Goal: Task Accomplishment & Management: Use online tool/utility

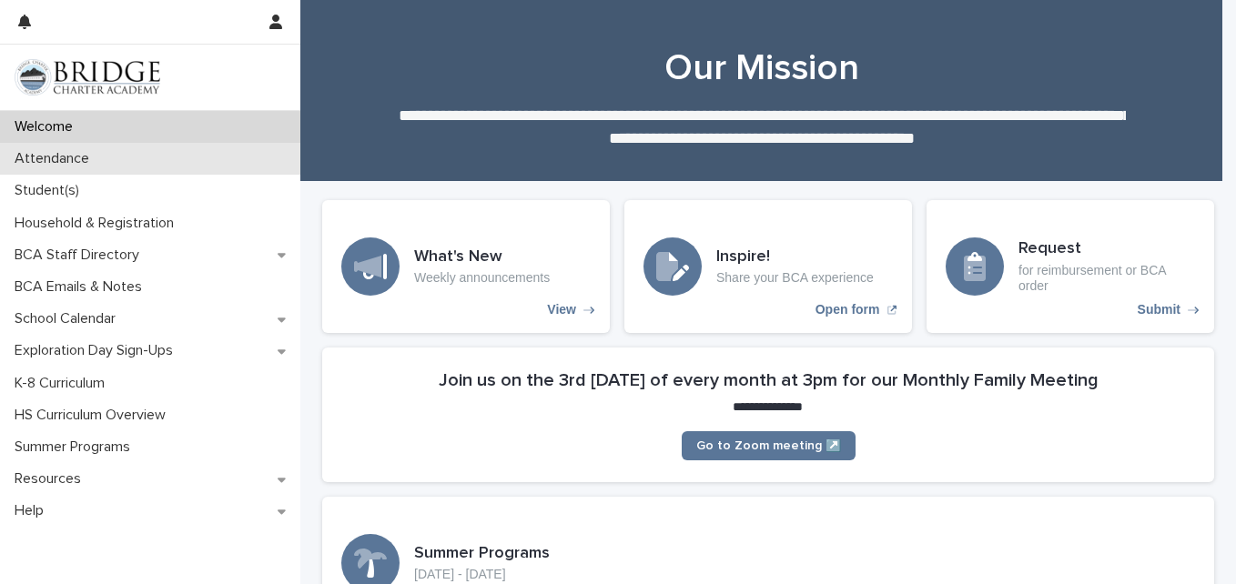
click at [71, 150] on p "Attendance" at bounding box center [55, 158] width 96 height 17
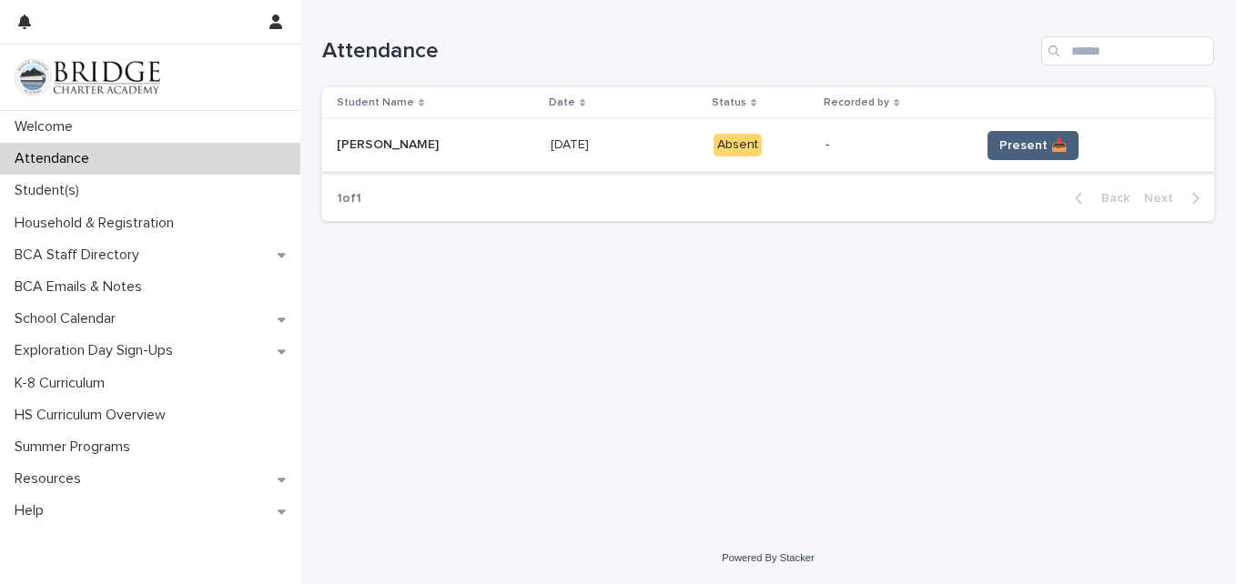
click at [996, 155] on button "Present 📥" at bounding box center [1032, 145] width 91 height 29
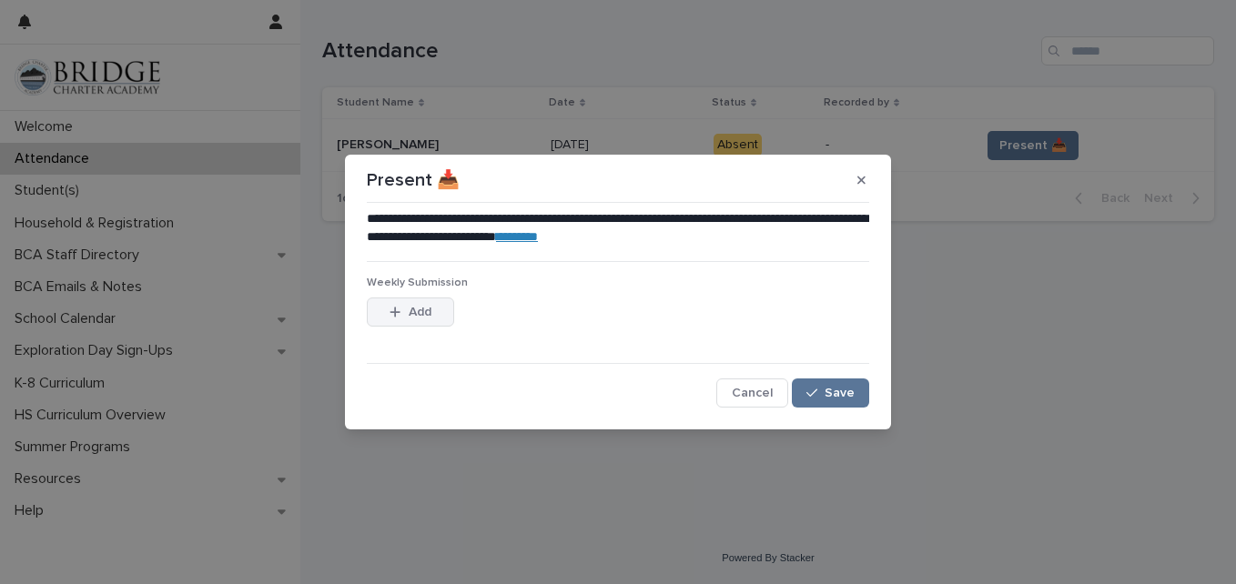
click at [417, 320] on button "Add" at bounding box center [410, 312] width 87 height 29
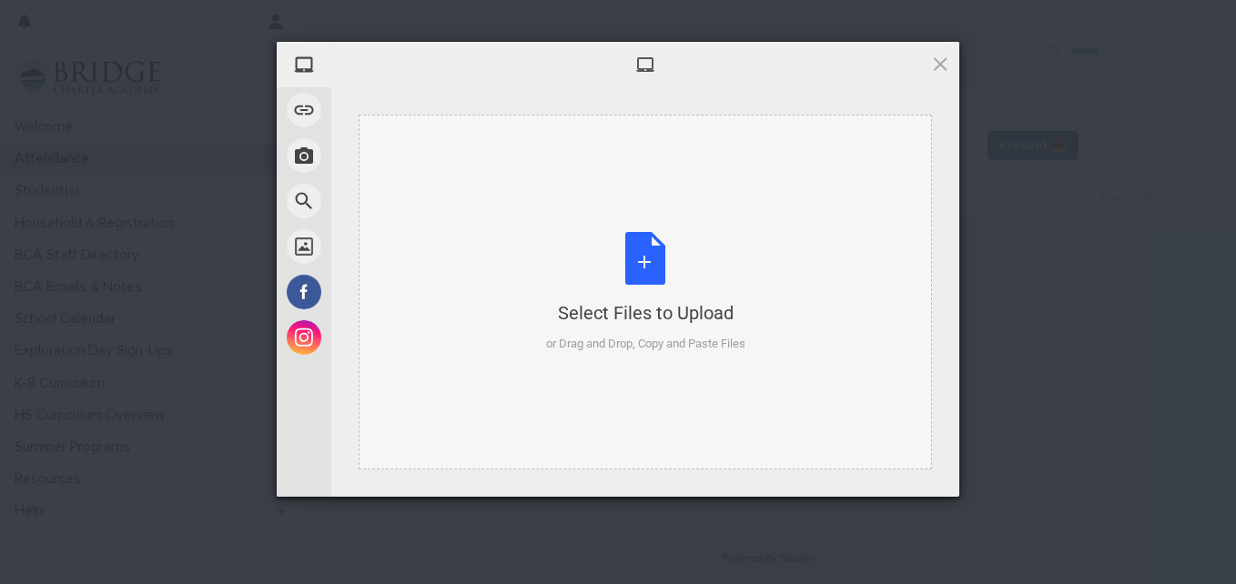
click at [648, 262] on div "Select Files to Upload or Drag and Drop, Copy and Paste Files" at bounding box center [645, 292] width 199 height 121
click at [628, 264] on div "Select Files to Upload or Drag and Drop, Copy and Paste Files" at bounding box center [645, 292] width 199 height 121
click at [648, 273] on div "Select Files to Upload or Drag and Drop, Copy and Paste Files" at bounding box center [645, 292] width 199 height 121
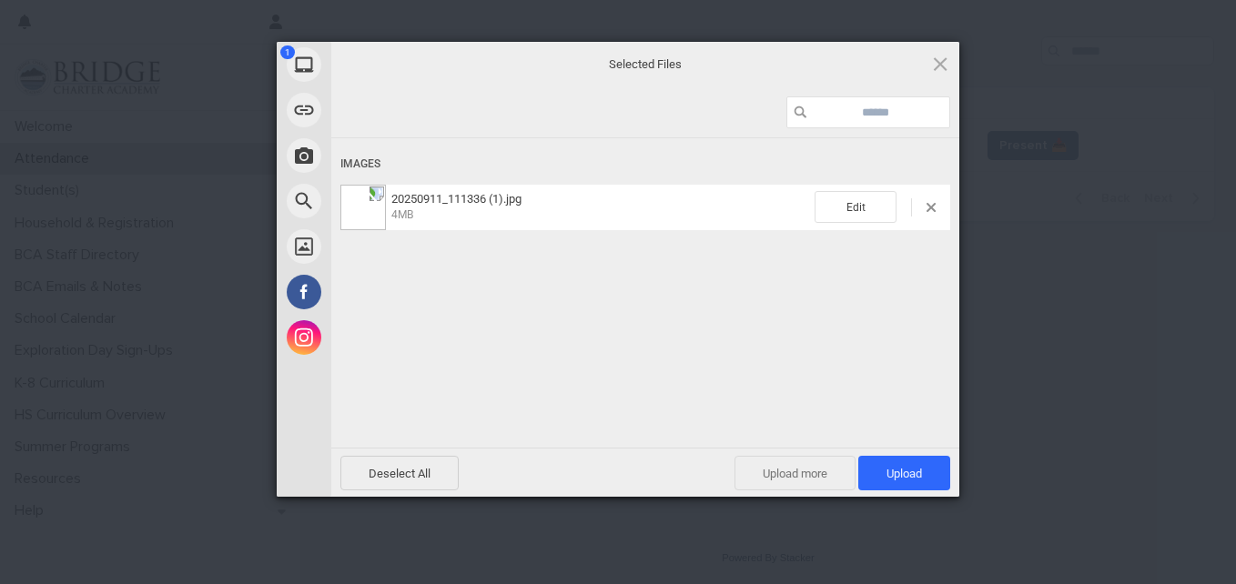
click at [805, 471] on span "Upload more" at bounding box center [794, 473] width 121 height 35
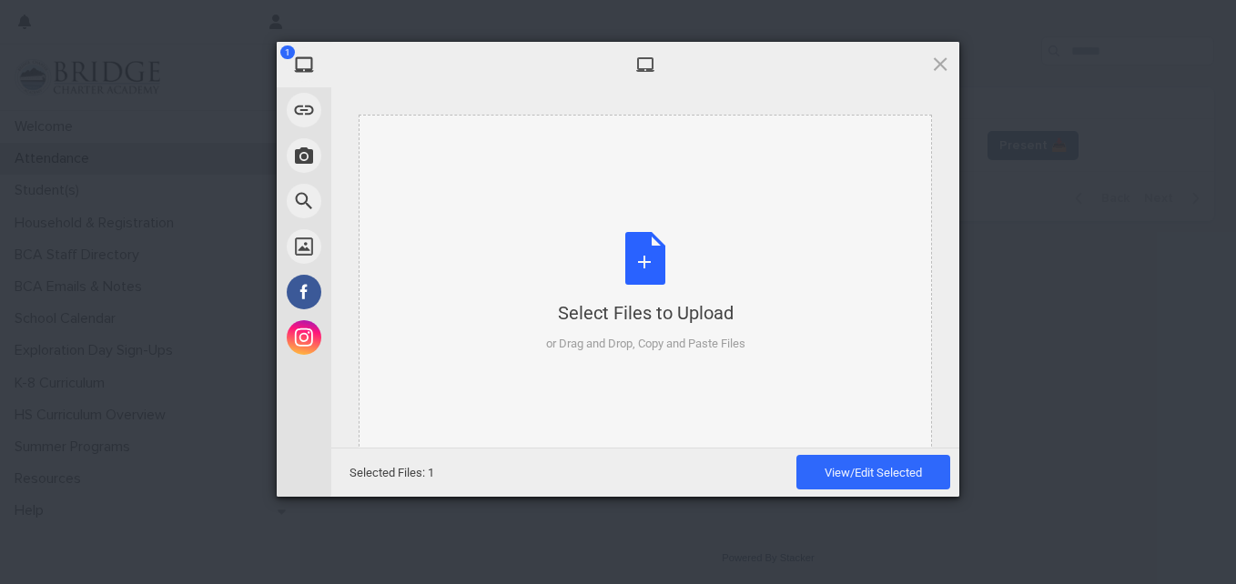
click at [638, 274] on div "Select Files to Upload or Drag and Drop, Copy and Paste Files" at bounding box center [645, 292] width 199 height 121
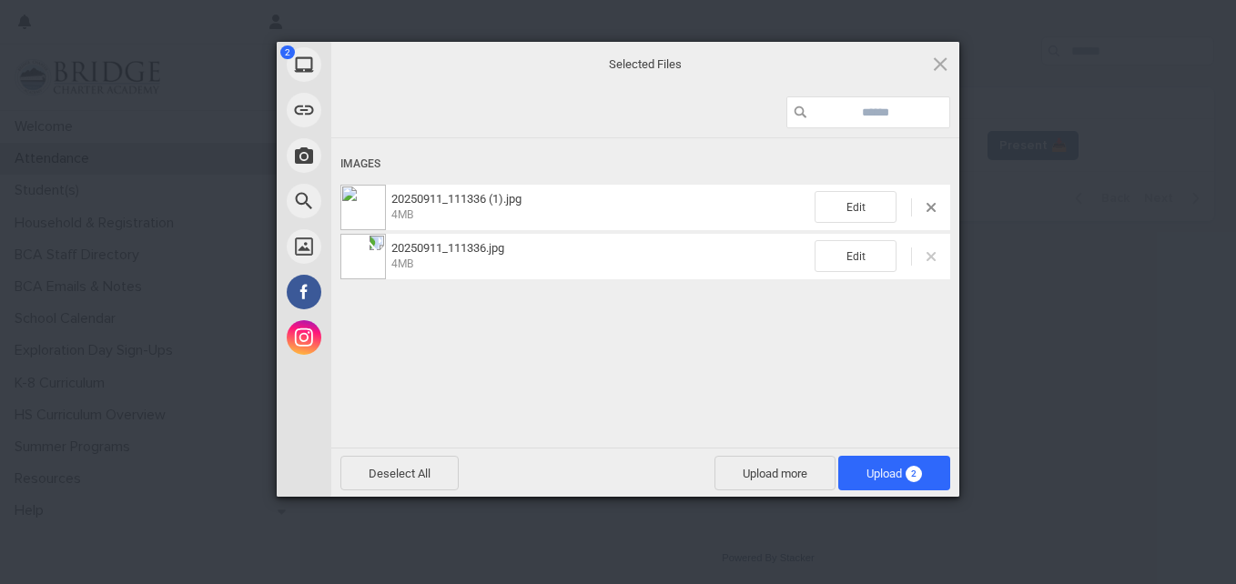
click at [930, 253] on span at bounding box center [930, 256] width 9 height 9
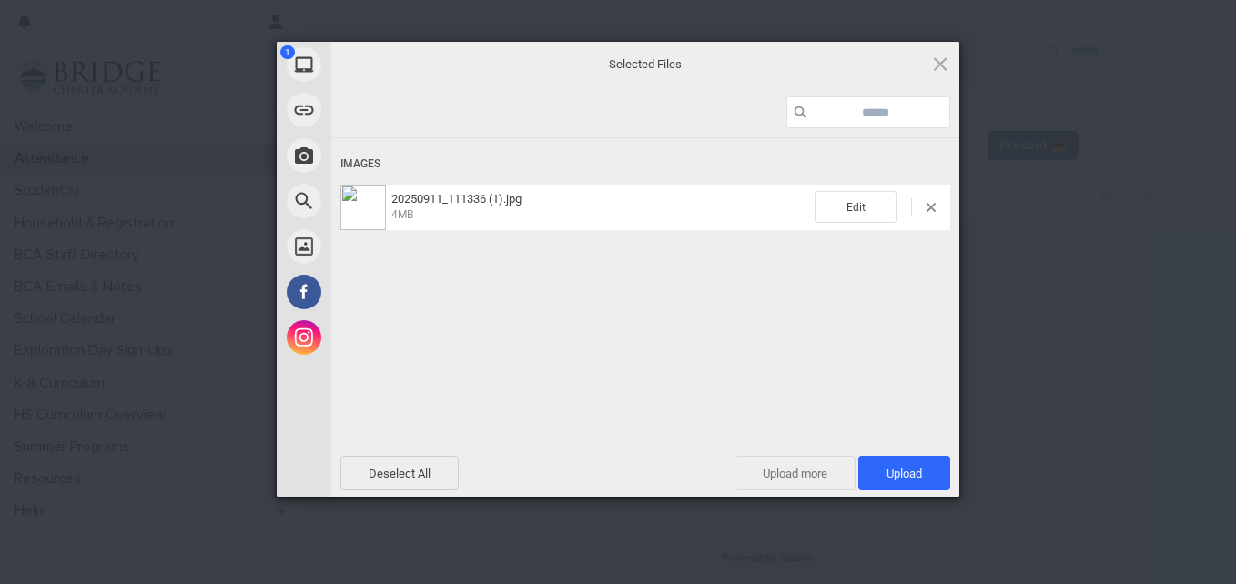
click at [801, 474] on span "Upload more" at bounding box center [794, 473] width 121 height 35
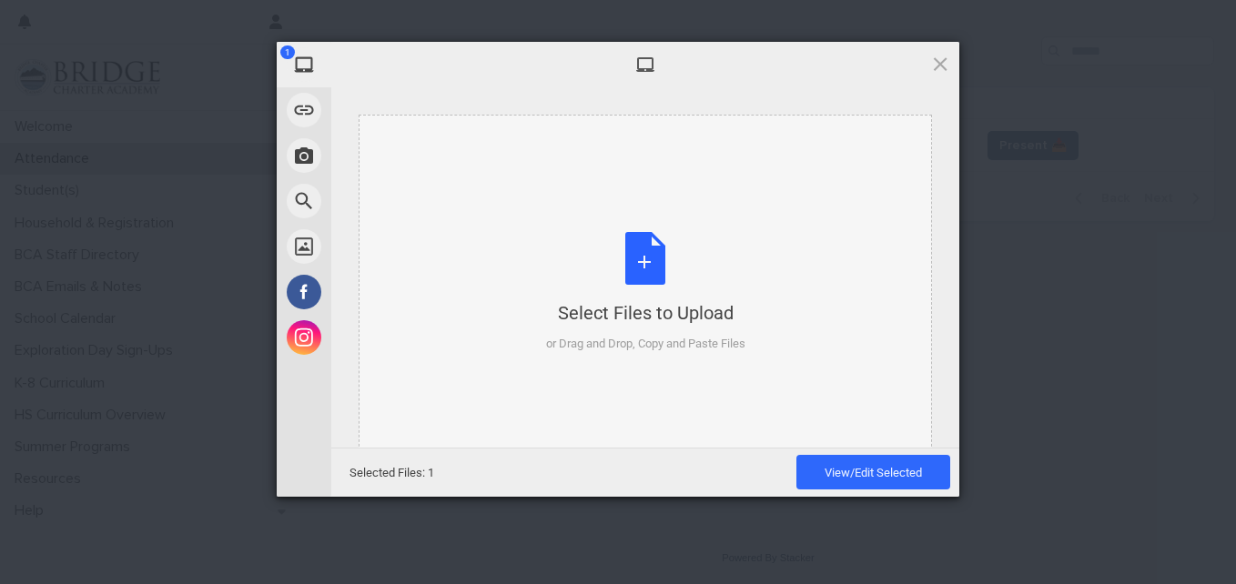
click at [646, 268] on div "Select Files to Upload or Drag and Drop, Copy and Paste Files" at bounding box center [645, 292] width 199 height 121
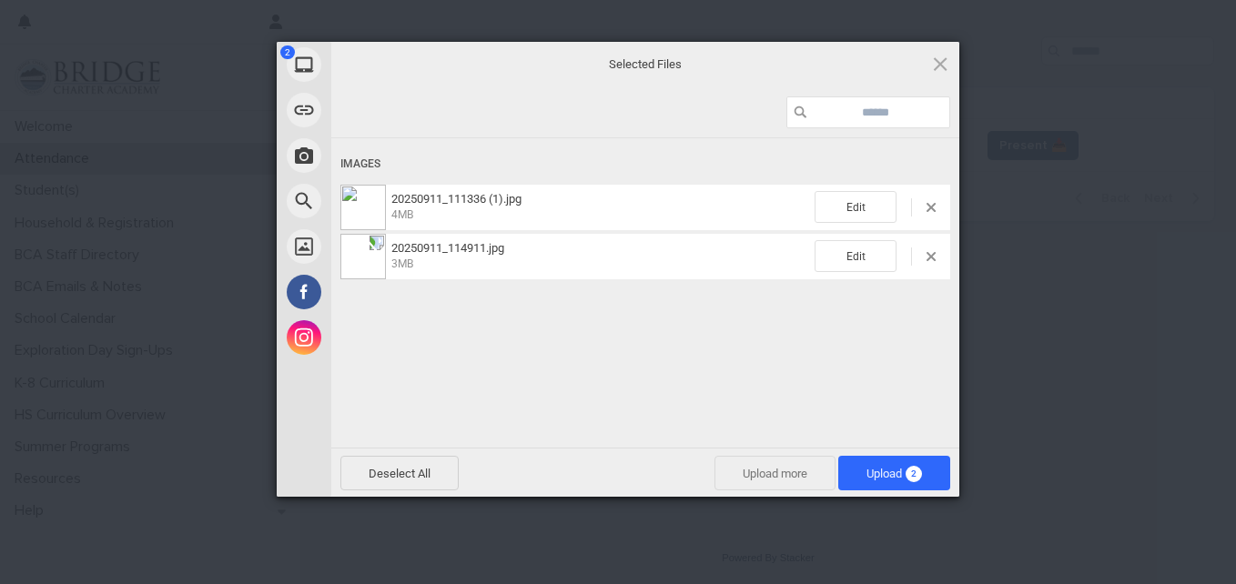
click at [774, 480] on span "Upload more" at bounding box center [774, 473] width 121 height 35
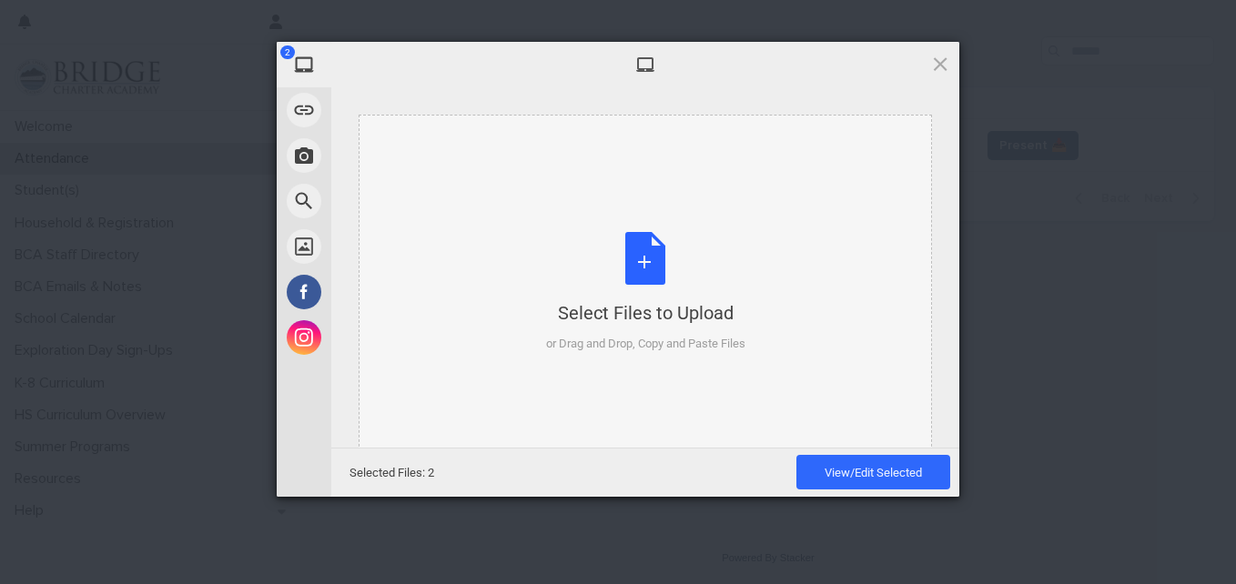
click at [623, 245] on div "Select Files to Upload or Drag and Drop, Copy and Paste Files" at bounding box center [645, 292] width 199 height 121
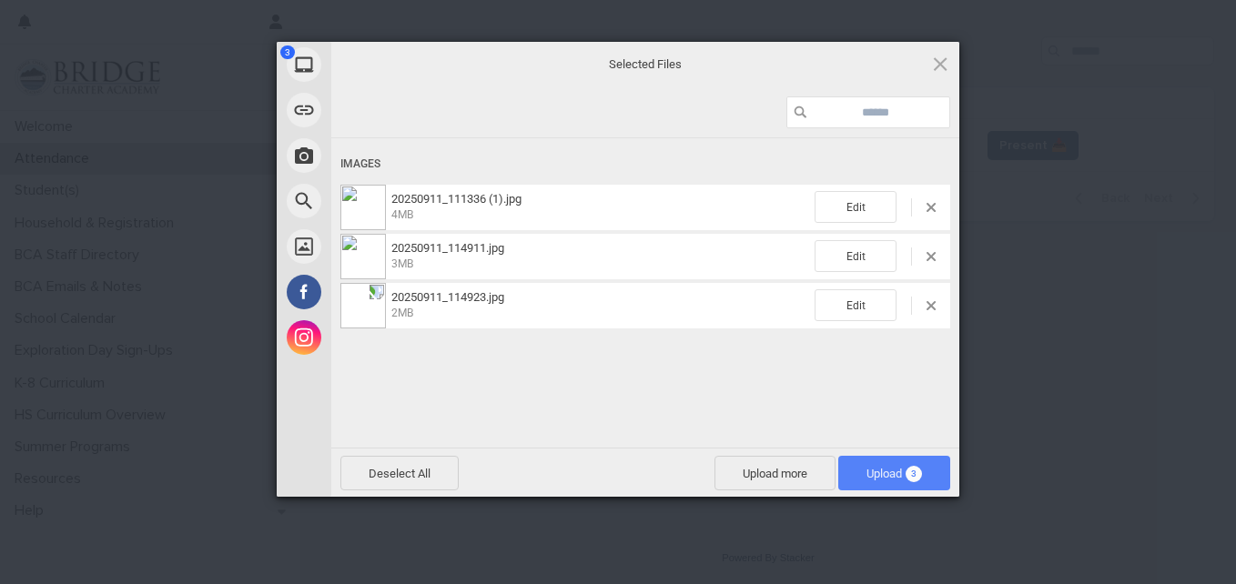
click at [869, 467] on span "Upload 3" at bounding box center [894, 474] width 56 height 14
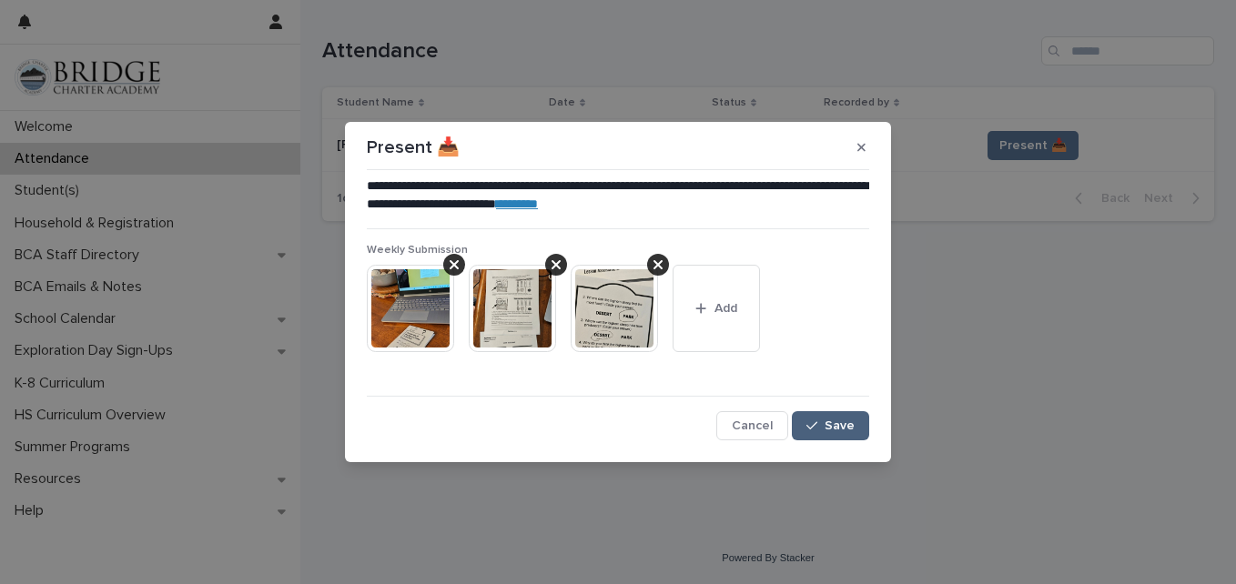
click at [825, 429] on div "button" at bounding box center [815, 426] width 18 height 13
